Goal: Information Seeking & Learning: Learn about a topic

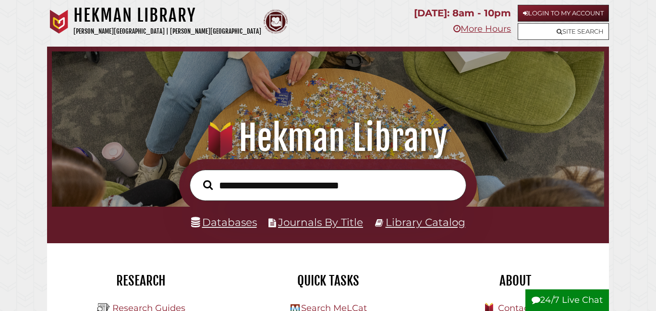
scroll to position [182, 547]
click at [395, 167] on form at bounding box center [328, 185] width 298 height 52
click at [408, 185] on input "text" at bounding box center [328, 185] width 277 height 31
type input "**********"
click at [198, 177] on button "Search" at bounding box center [207, 184] width 19 height 15
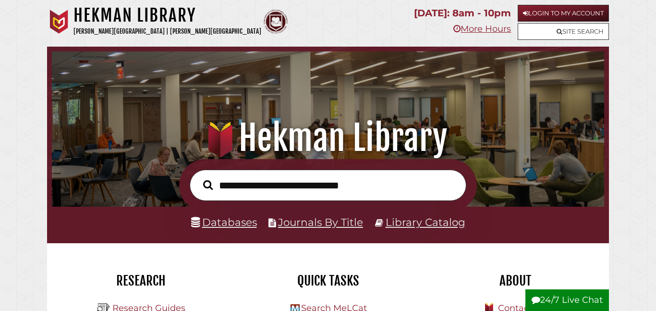
scroll to position [182, 547]
click at [579, 13] on link "Login to My Account" at bounding box center [563, 13] width 91 height 17
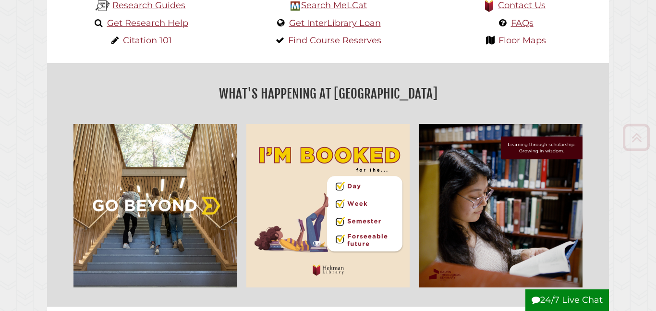
scroll to position [182, 547]
click at [145, 41] on link "Citation 101" at bounding box center [147, 40] width 49 height 11
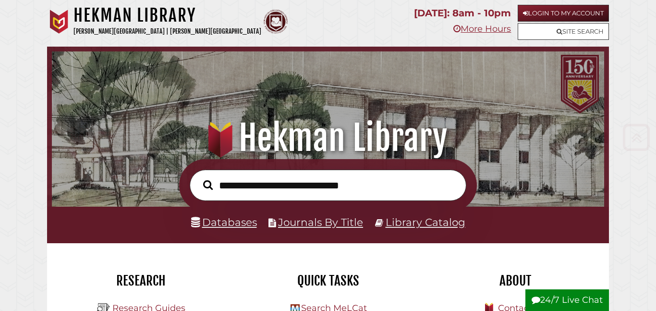
scroll to position [214, 0]
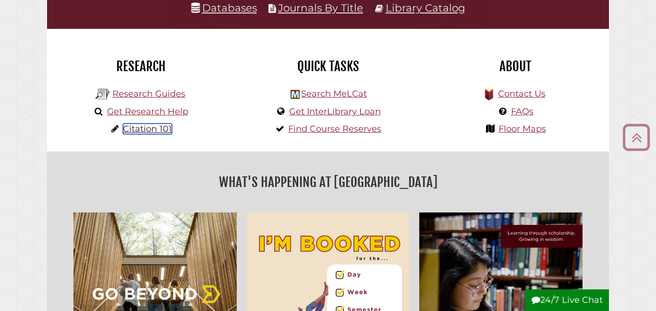
click at [139, 133] on link "Citation 101" at bounding box center [147, 128] width 49 height 11
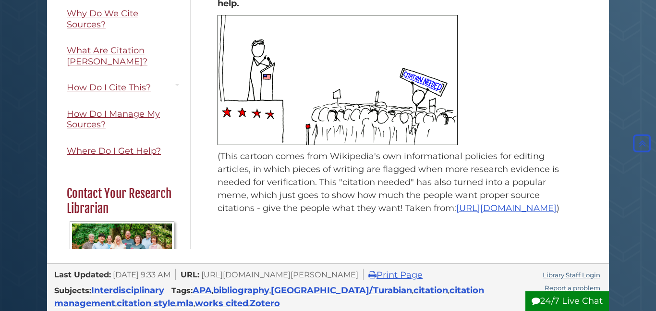
scroll to position [219, 0]
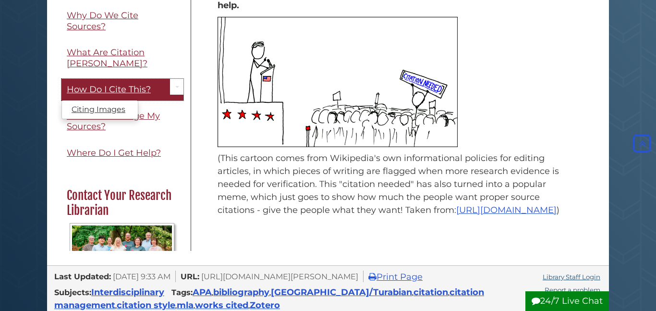
click at [121, 84] on span "How Do I Cite This?" at bounding box center [109, 89] width 84 height 11
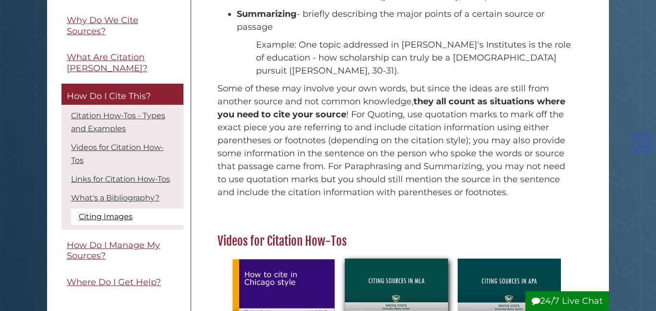
scroll to position [337, 0]
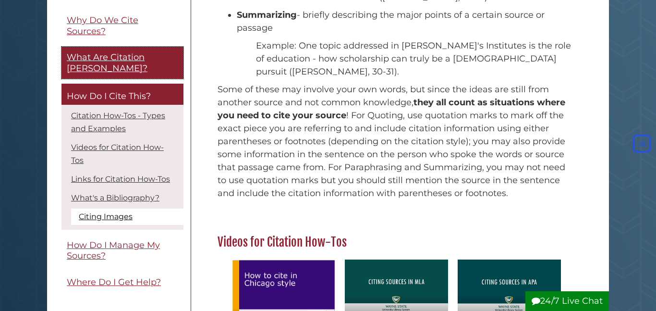
click at [147, 55] on span "What Are Citation [PERSON_NAME]?" at bounding box center [107, 63] width 81 height 22
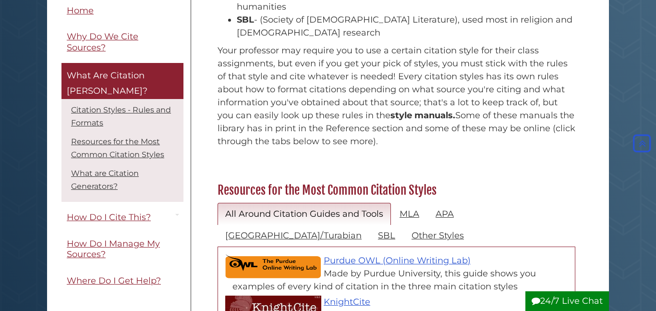
scroll to position [308, 0]
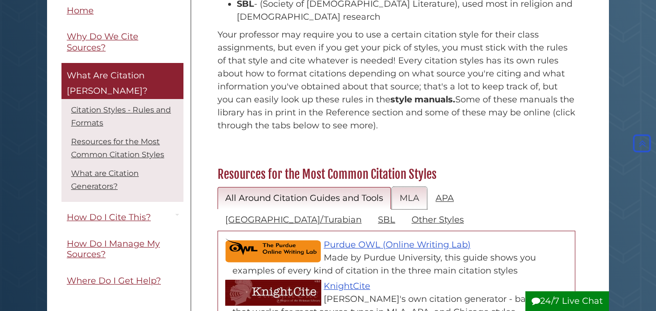
click at [410, 187] on link "MLA" at bounding box center [409, 198] width 35 height 23
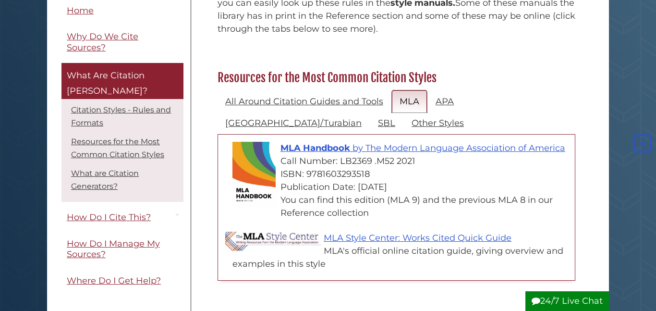
scroll to position [412, 0]
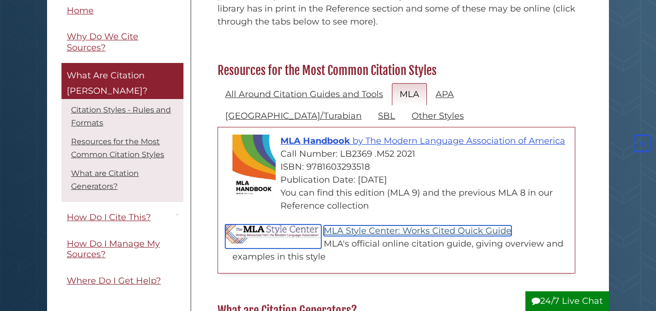
click at [368, 225] on link "MLA Style Center: Works Cited Quick Guide" at bounding box center [418, 230] width 188 height 11
